Goal: Information Seeking & Learning: Learn about a topic

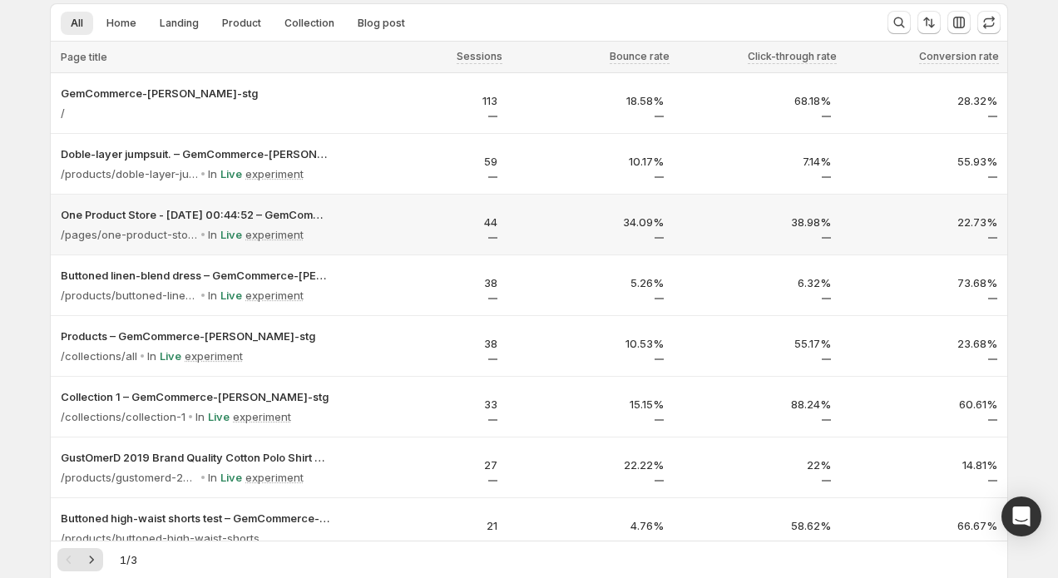
scroll to position [109, 0]
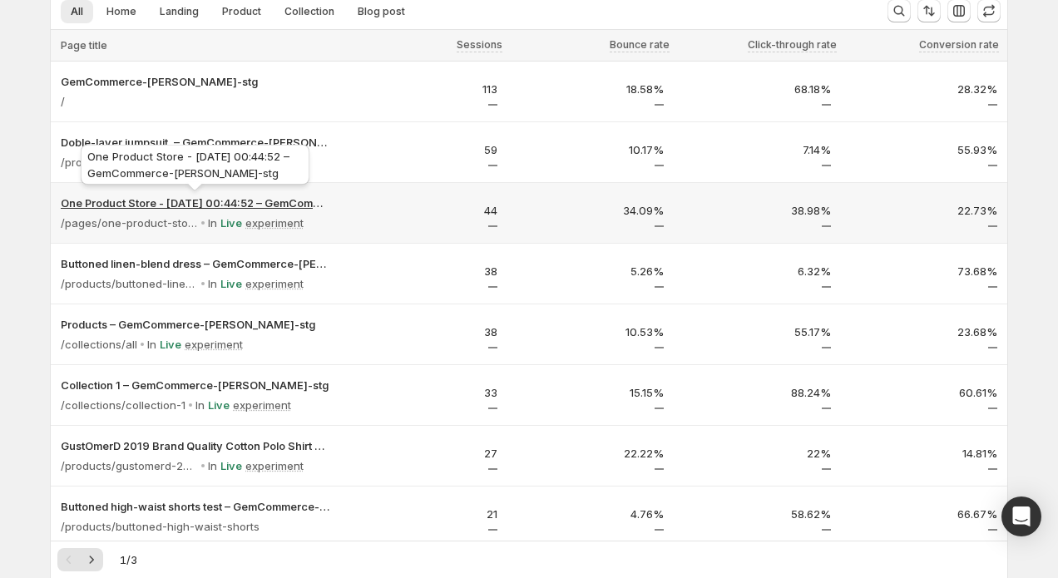
click at [210, 206] on p "One Product Store - [DATE] 00:44:52 – GemCommerce-[PERSON_NAME]-stg" at bounding box center [195, 203] width 269 height 17
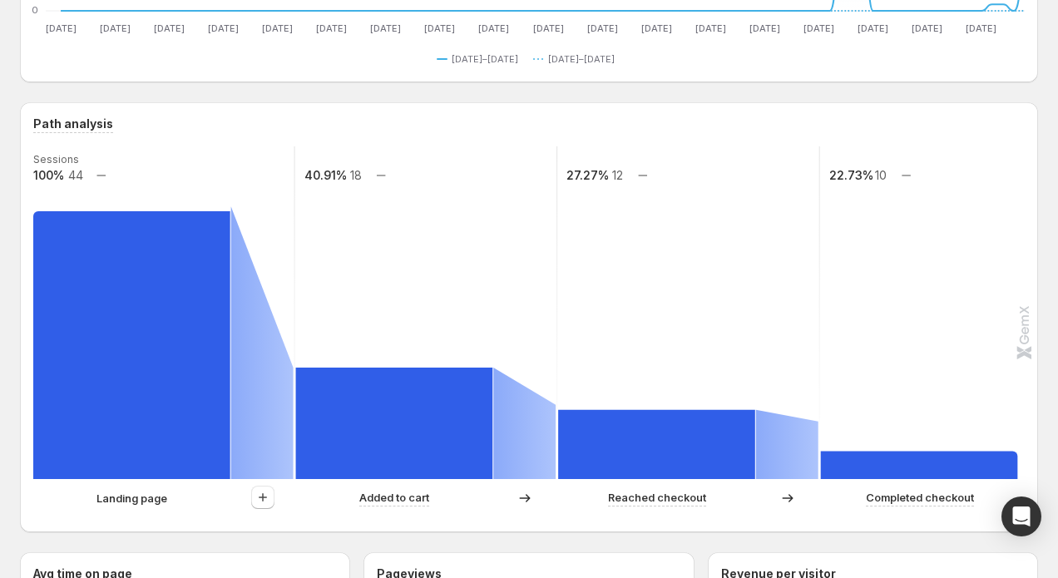
scroll to position [329, 0]
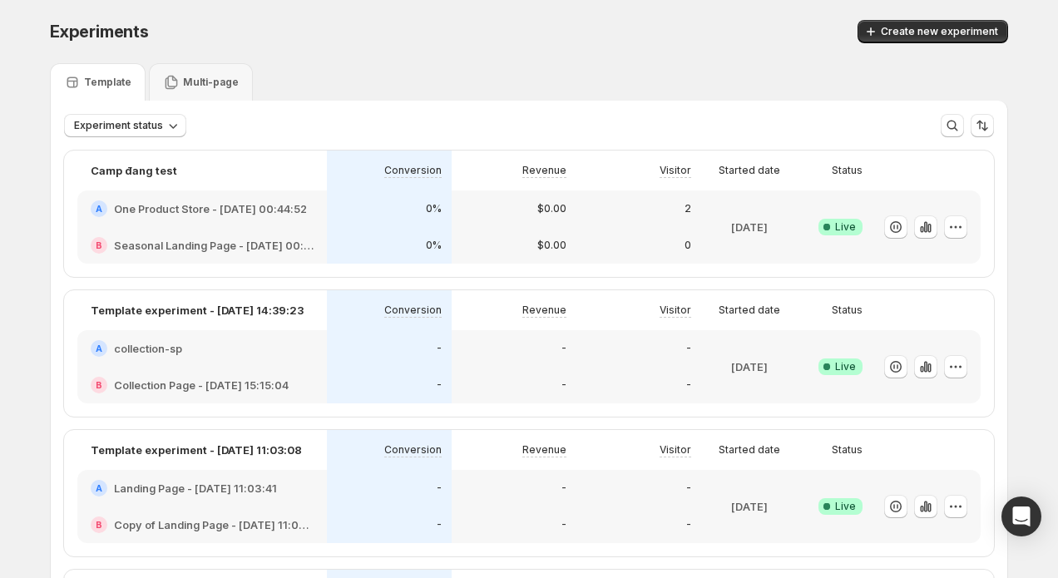
click at [370, 240] on div "0%" at bounding box center [389, 245] width 105 height 17
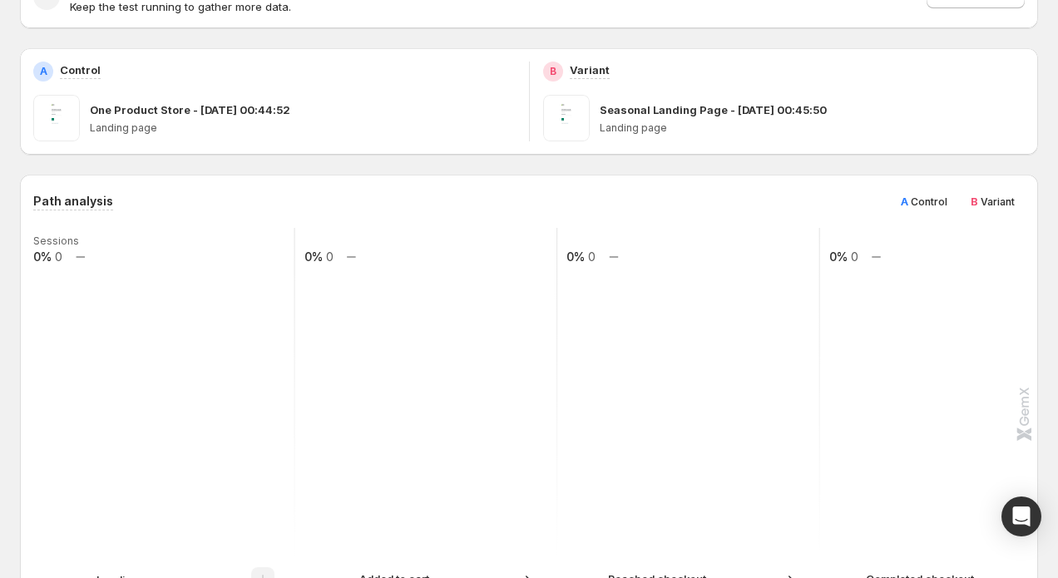
scroll to position [181, 0]
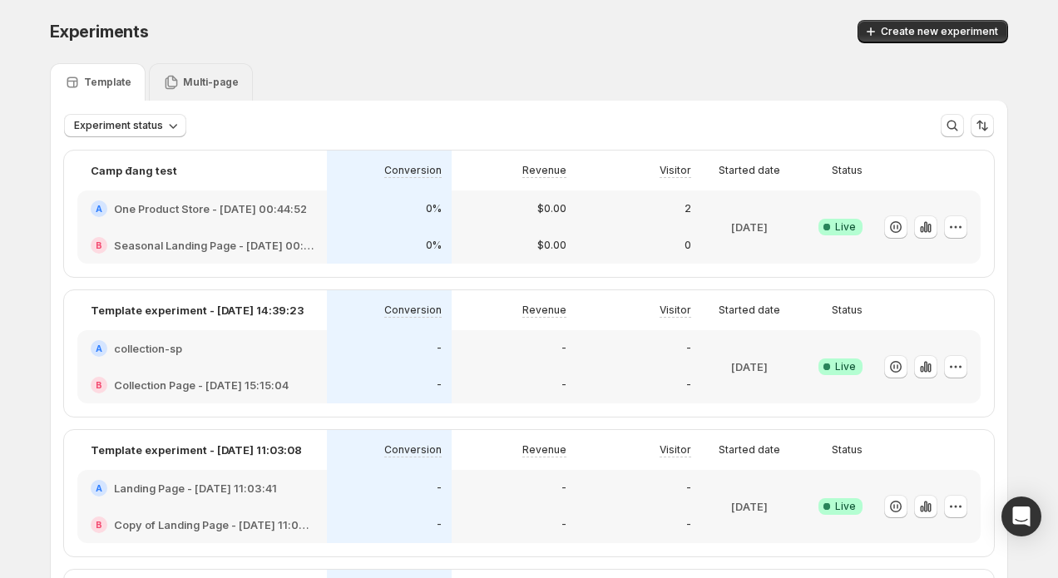
click at [210, 91] on div "Multi-page" at bounding box center [201, 81] width 104 height 37
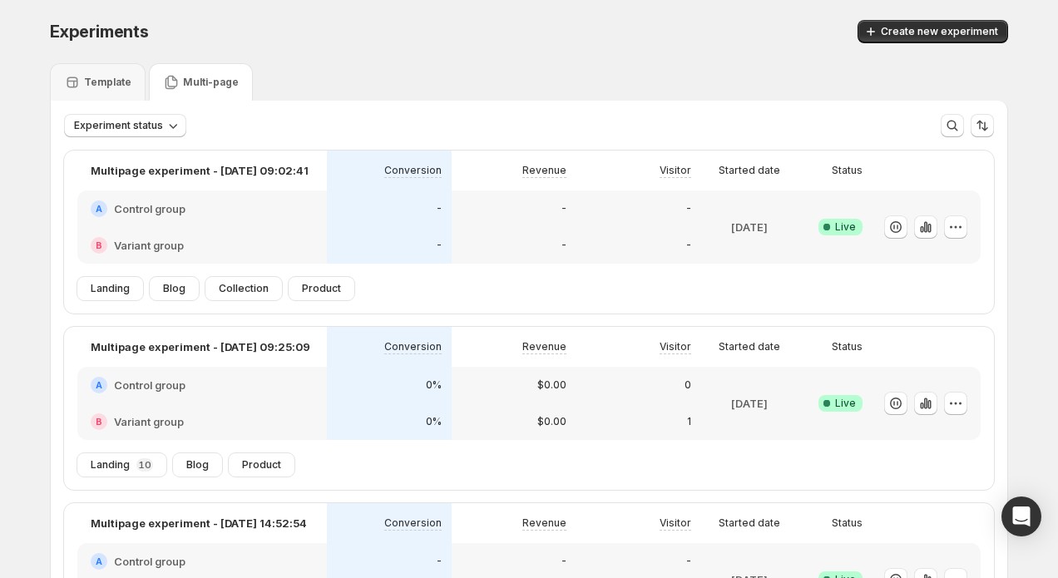
click at [659, 74] on div "Template Multi-page" at bounding box center [529, 81] width 958 height 37
click at [117, 93] on div "Template" at bounding box center [98, 81] width 96 height 37
